Goal: Navigation & Orientation: Find specific page/section

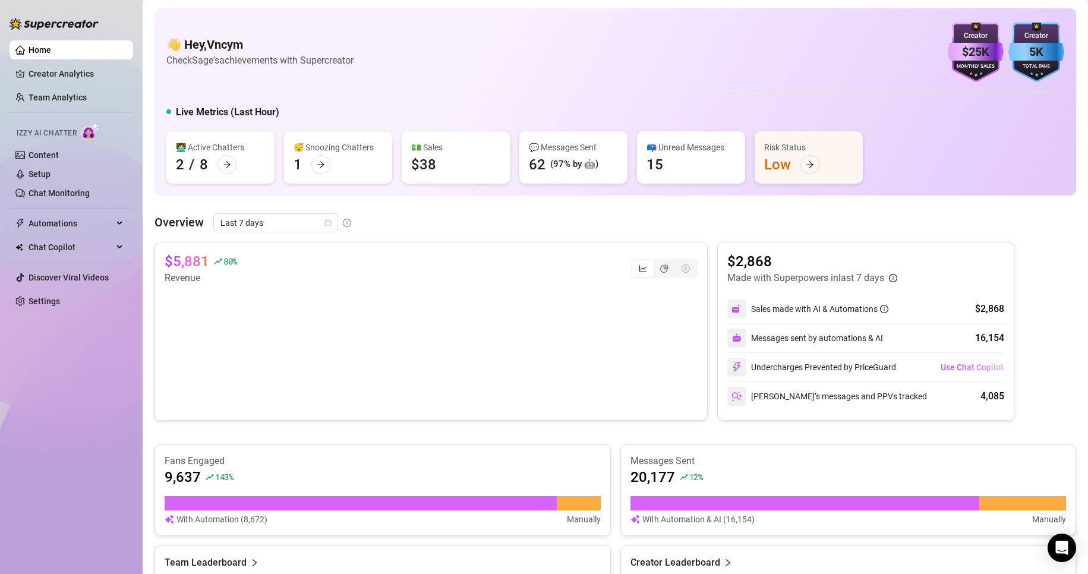
scroll to position [467, 0]
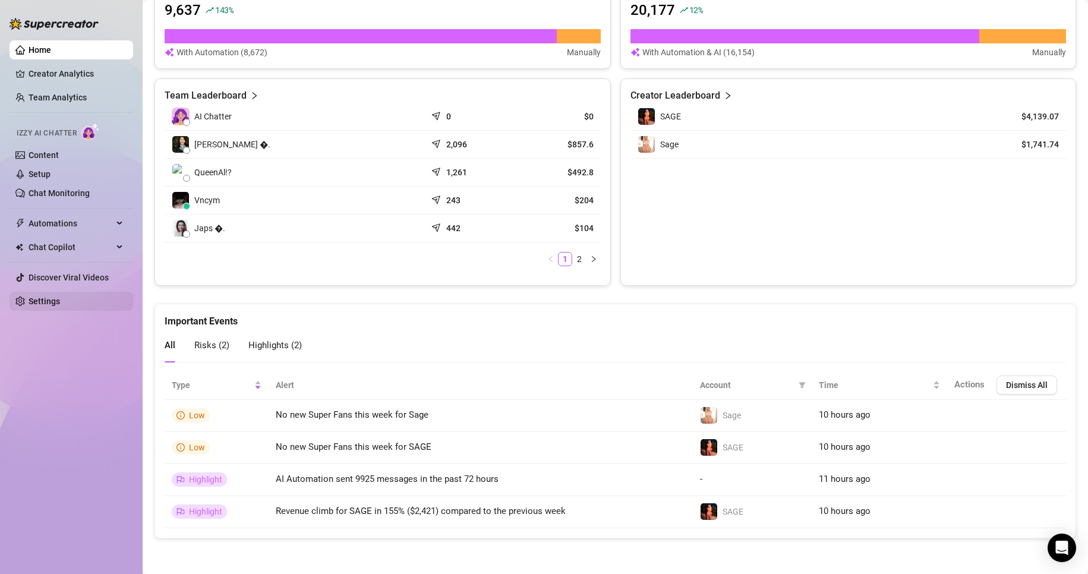
click at [55, 299] on link "Settings" at bounding box center [44, 301] width 31 height 10
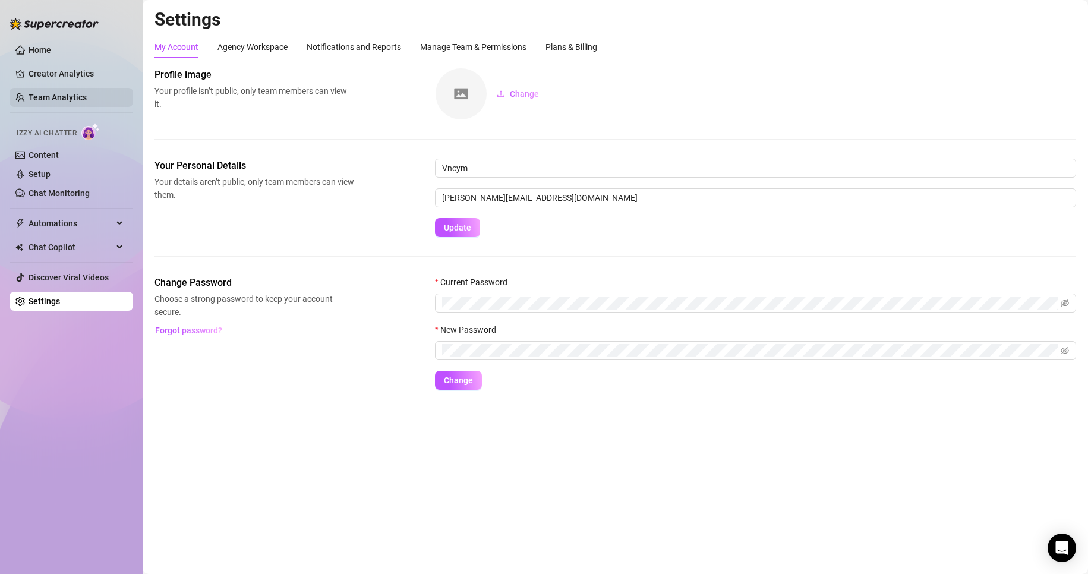
click at [87, 95] on link "Team Analytics" at bounding box center [58, 98] width 58 height 10
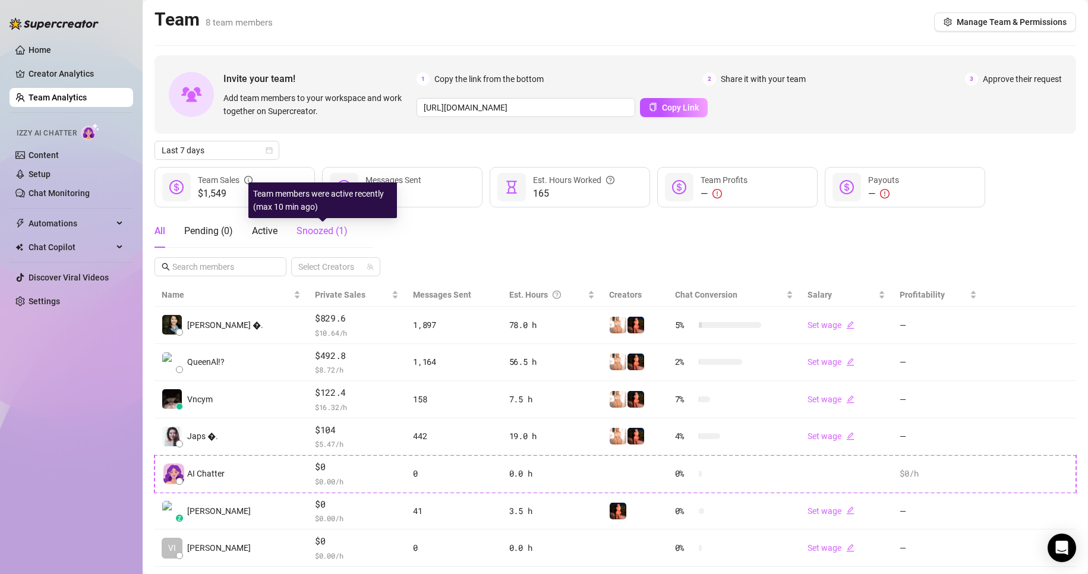
click at [325, 227] on span "Snoozed ( 1 )" at bounding box center [321, 230] width 51 height 11
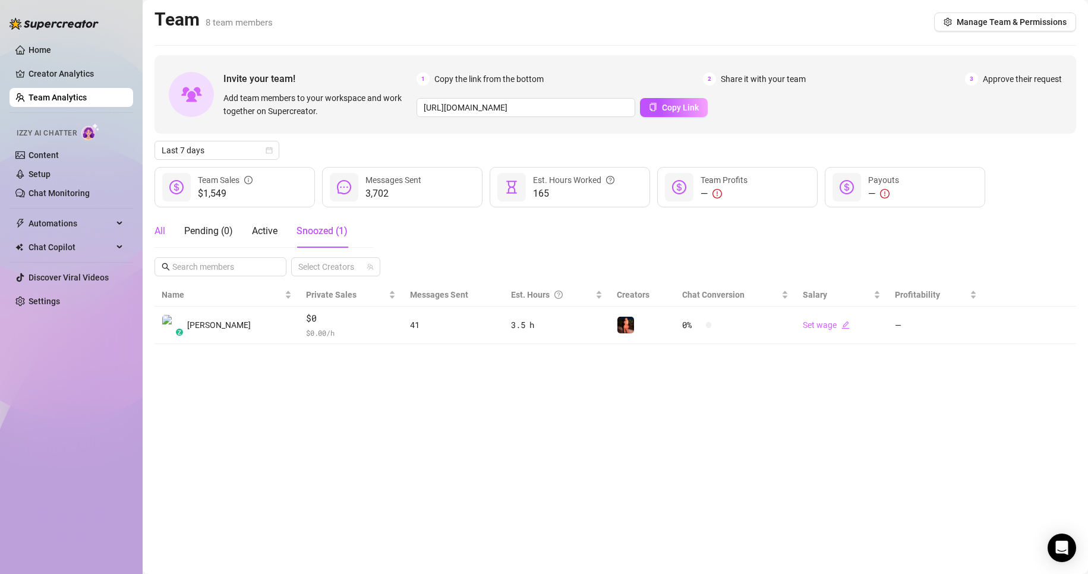
click at [160, 231] on div "All" at bounding box center [159, 231] width 11 height 14
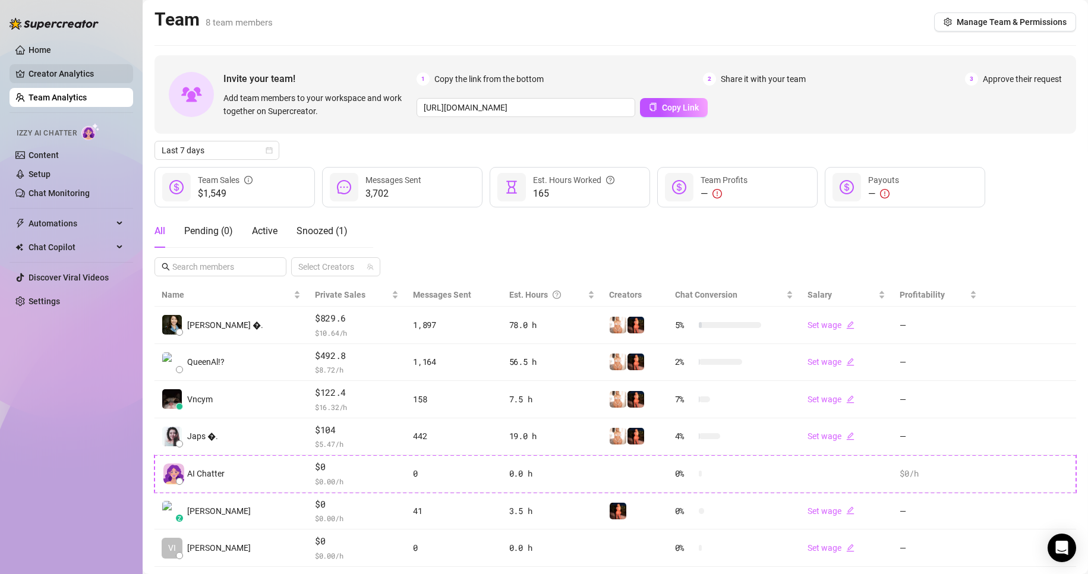
click at [92, 81] on link "Creator Analytics" at bounding box center [76, 73] width 95 height 19
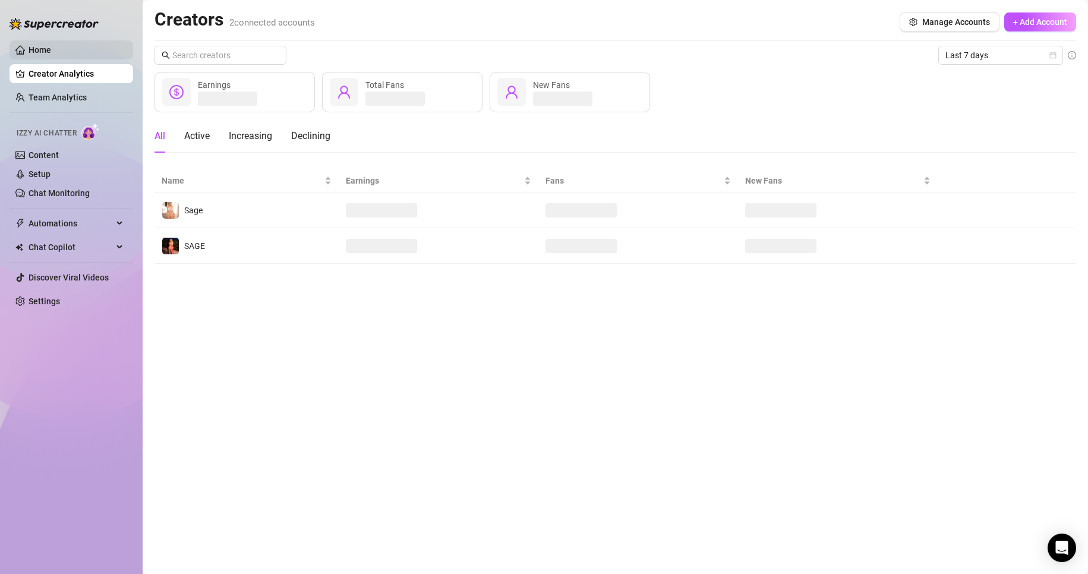
click at [51, 47] on link "Home" at bounding box center [40, 50] width 23 height 10
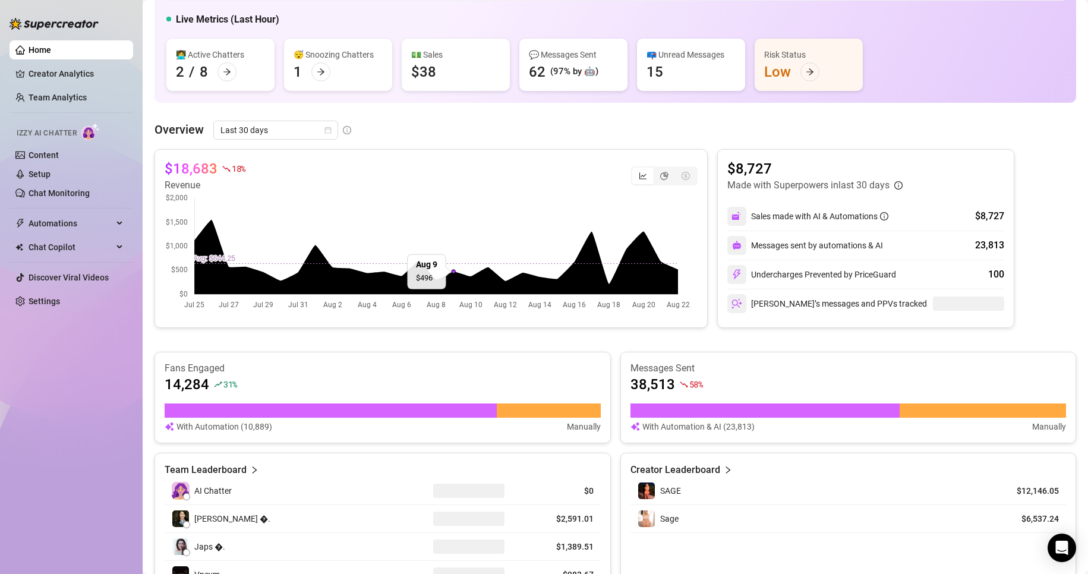
scroll to position [119, 0]
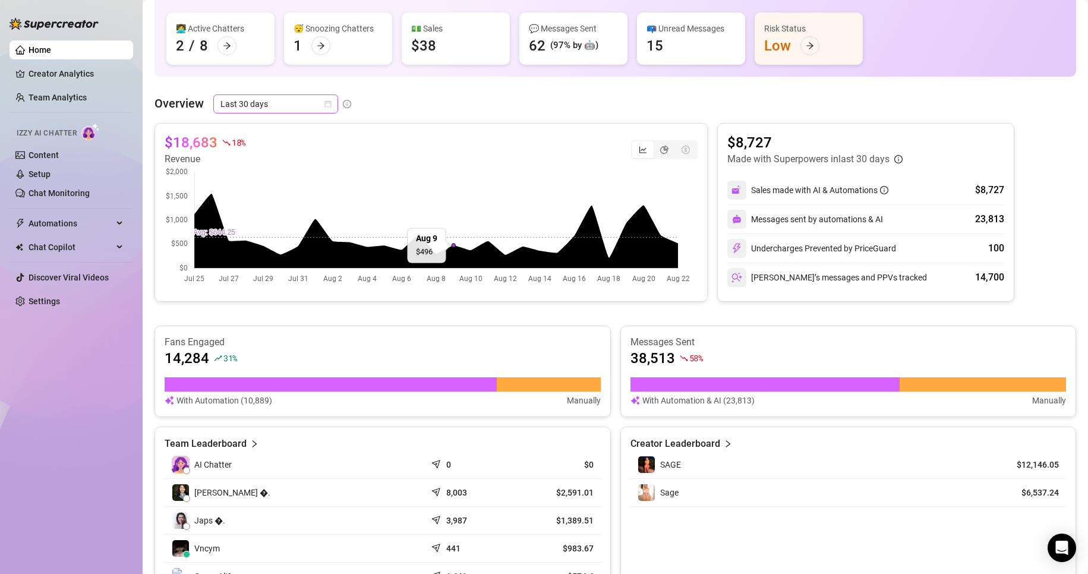
click at [244, 110] on span "Last 30 days" at bounding box center [275, 104] width 111 height 18
click at [276, 126] on div "Last 24 hours" at bounding box center [275, 127] width 106 height 13
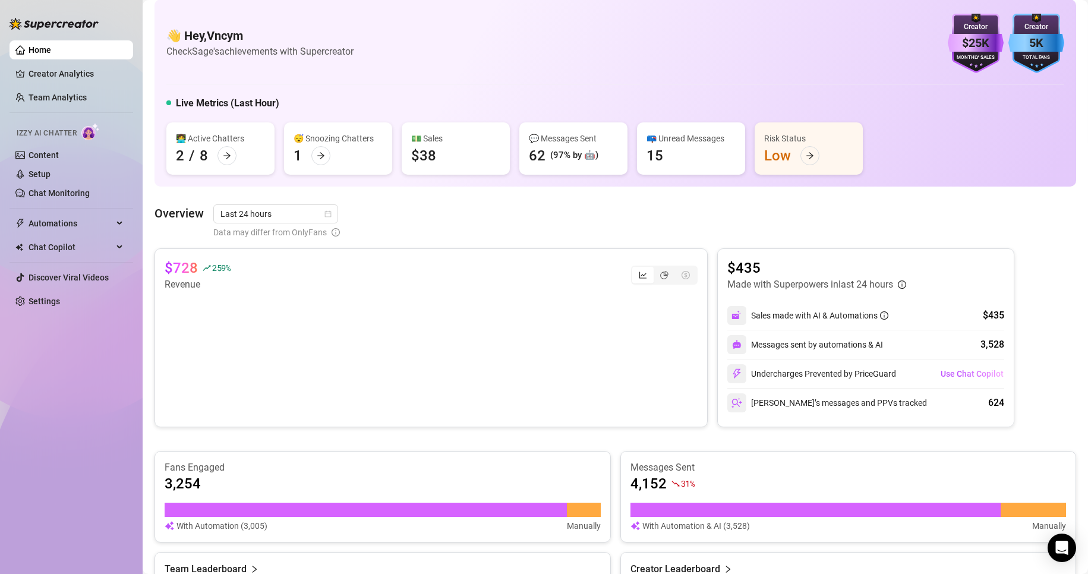
scroll to position [7, 0]
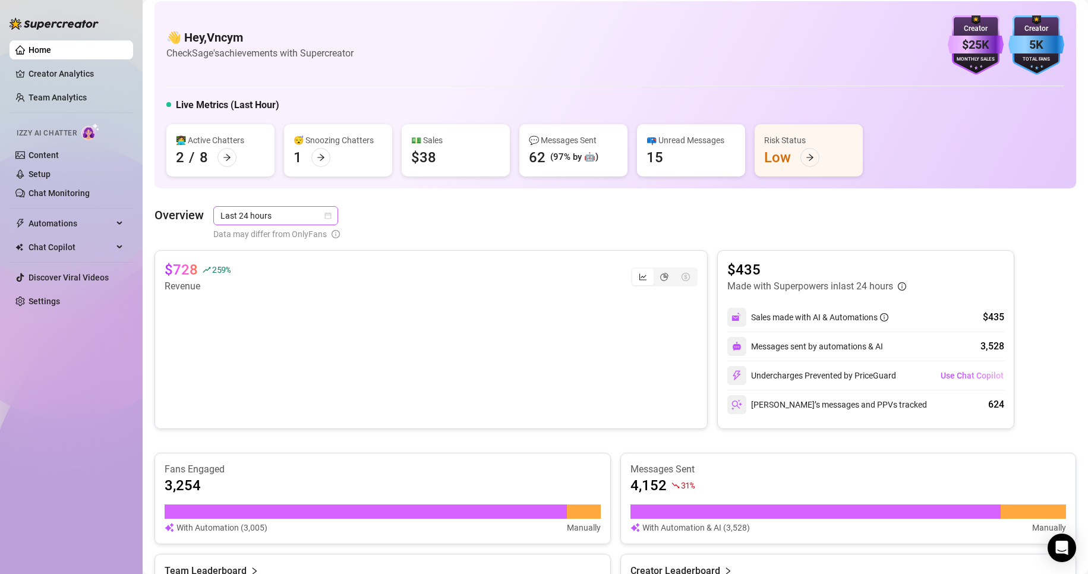
click at [275, 216] on span "Last 24 hours" at bounding box center [275, 216] width 111 height 18
click at [263, 256] on div "Last 7 days" at bounding box center [275, 258] width 106 height 13
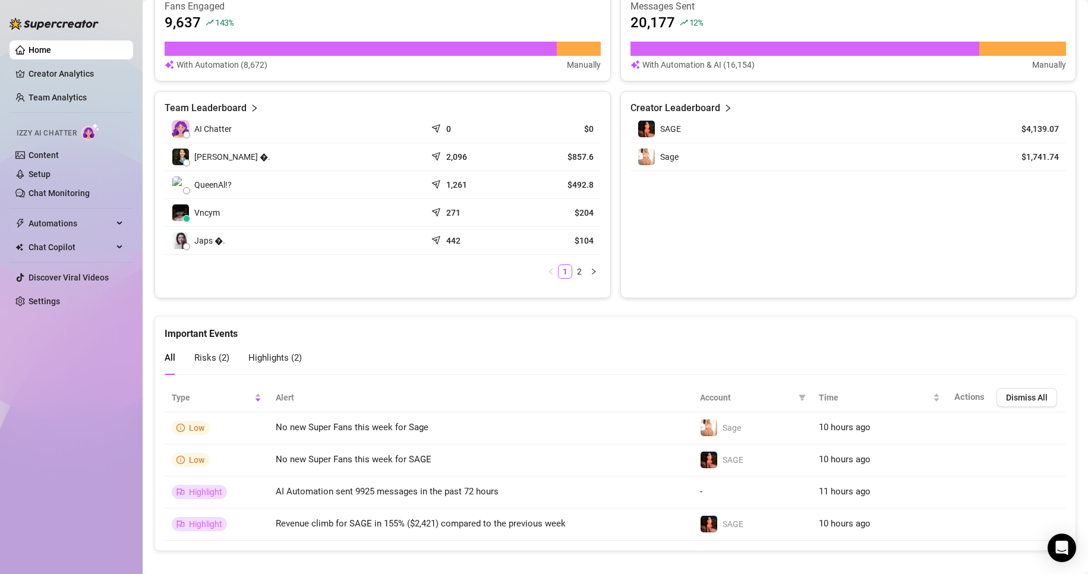
scroll to position [467, 0]
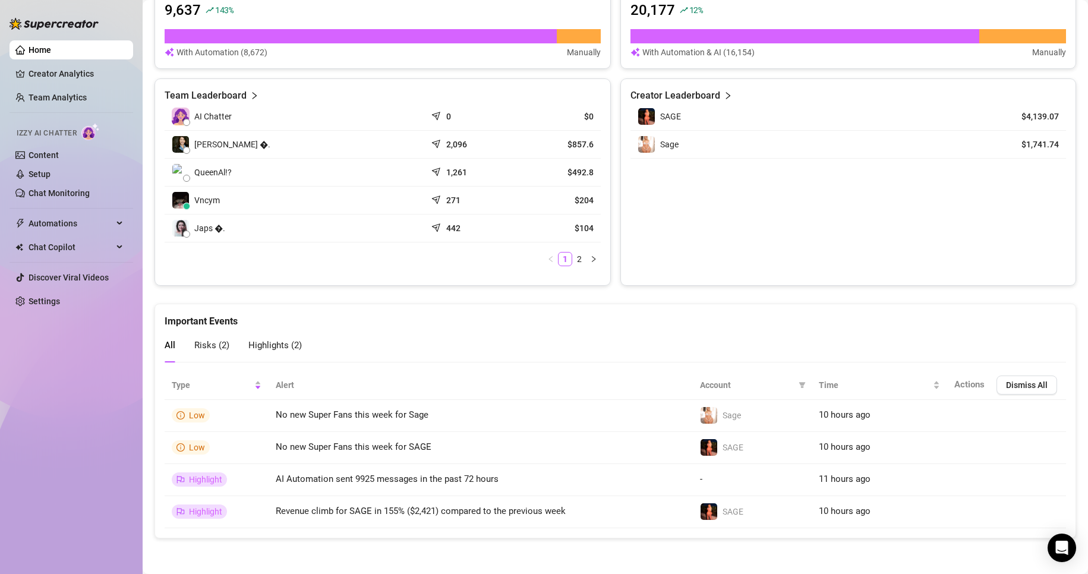
click at [649, 334] on div "All Risks ( 2 ) Highlights ( 2 )" at bounding box center [615, 346] width 901 height 34
click at [575, 266] on li "2" at bounding box center [579, 259] width 14 height 14
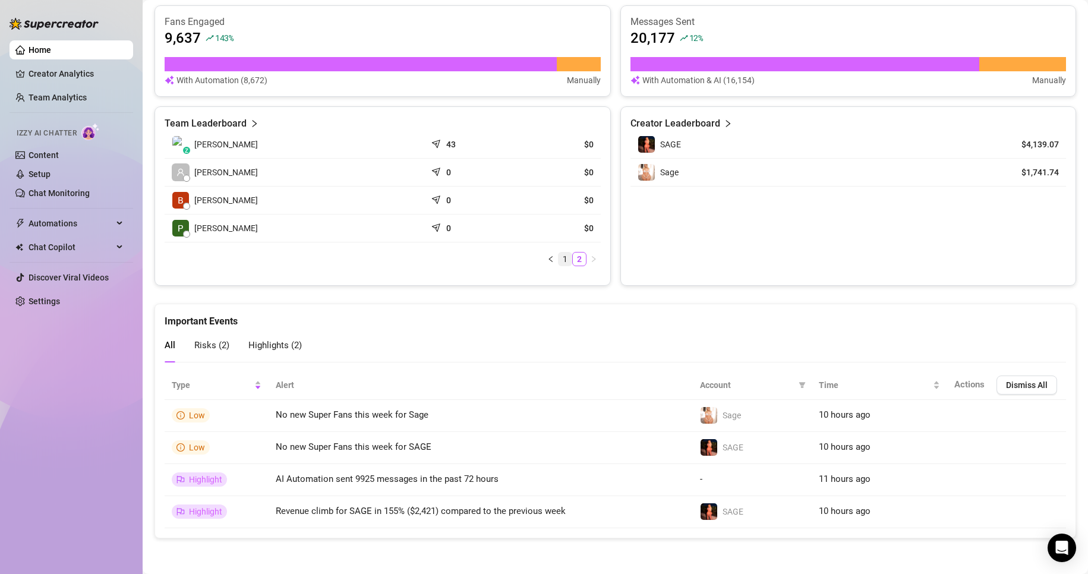
click at [558, 266] on li "1" at bounding box center [565, 259] width 14 height 14
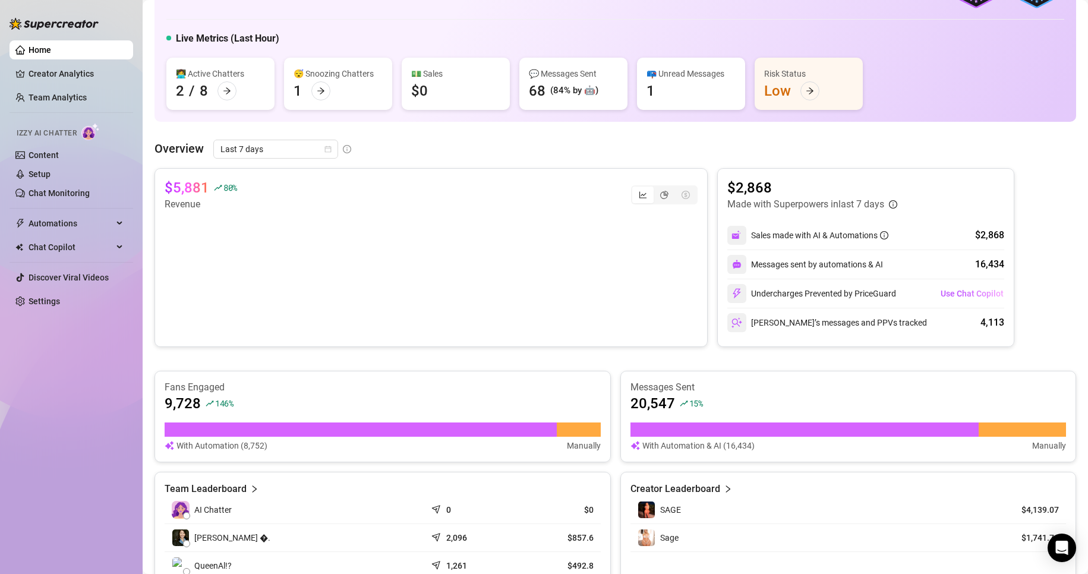
scroll to position [0, 0]
